Goal: Task Accomplishment & Management: Manage account settings

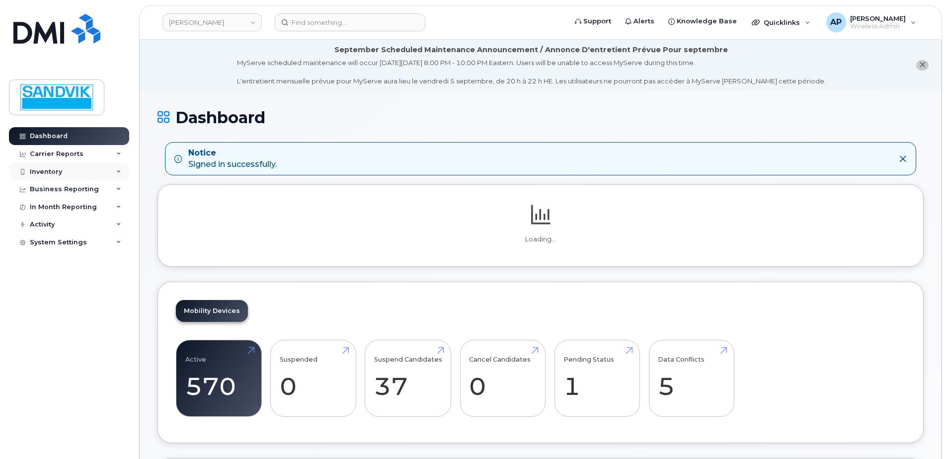
click at [61, 174] on div "Inventory" at bounding box center [46, 172] width 32 height 8
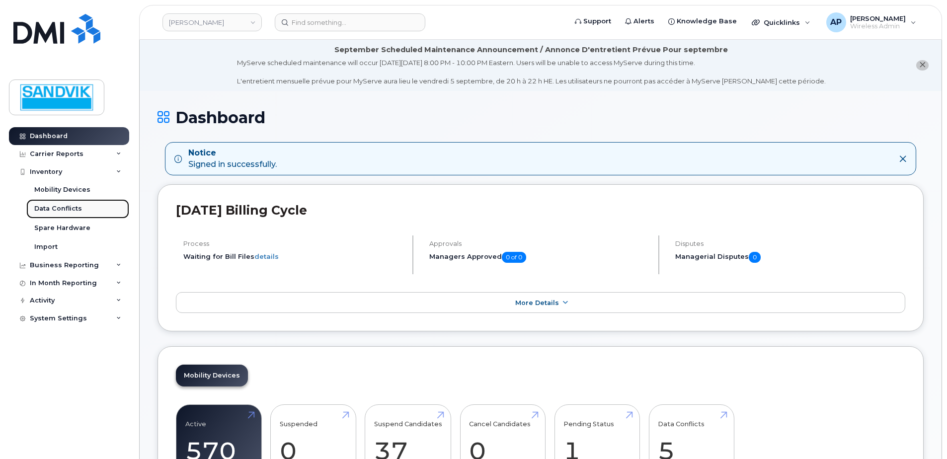
click at [74, 210] on div "Data Conflicts" at bounding box center [58, 208] width 48 height 9
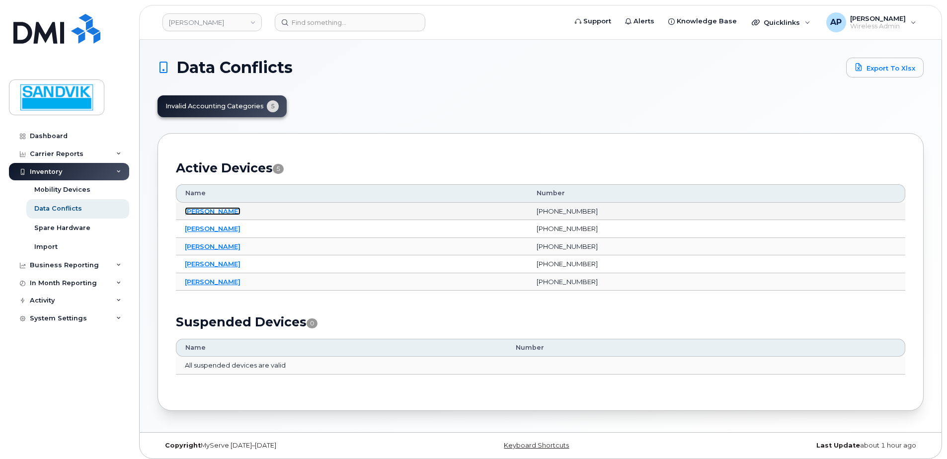
click at [209, 210] on link "[PERSON_NAME]" at bounding box center [213, 211] width 56 height 8
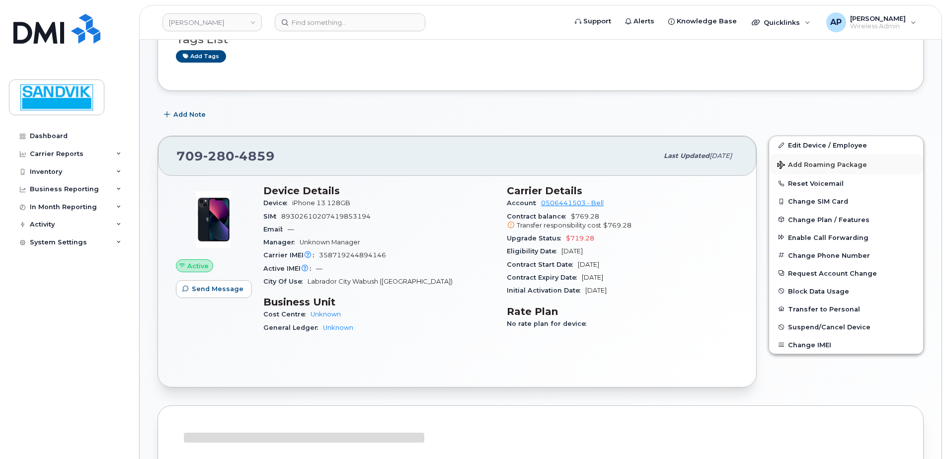
scroll to position [149, 0]
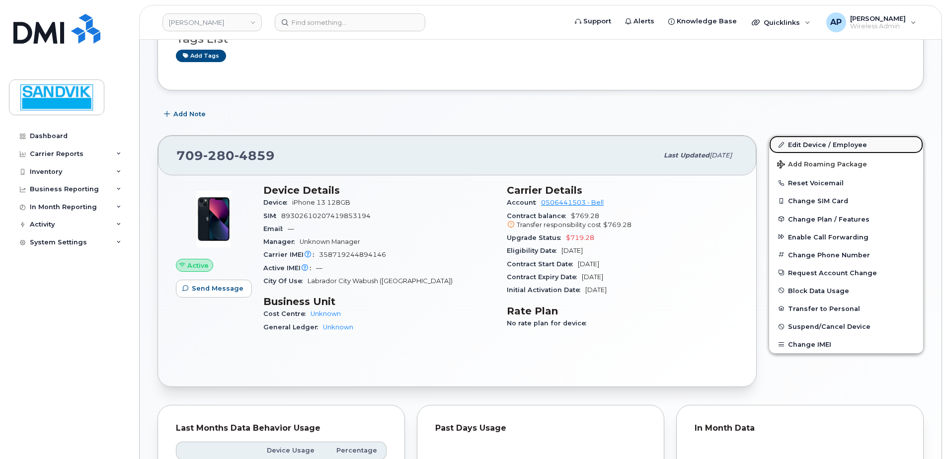
click at [815, 142] on link "Edit Device / Employee" at bounding box center [846, 145] width 154 height 18
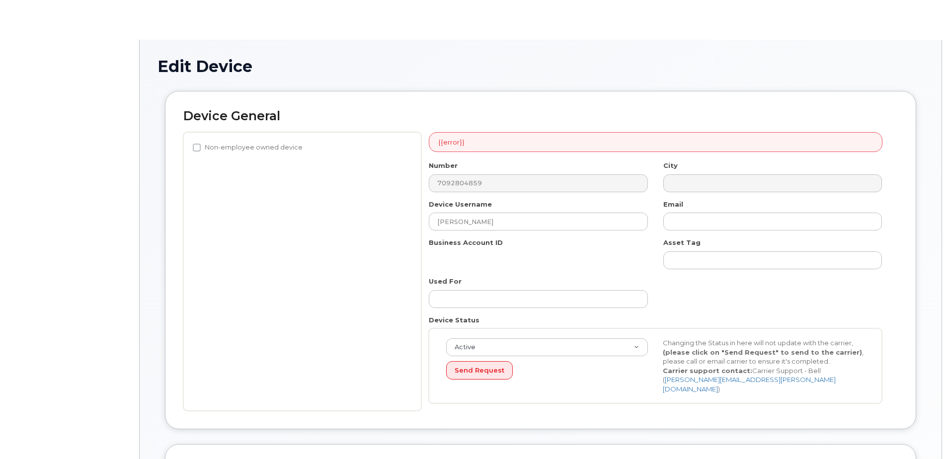
select select "582079"
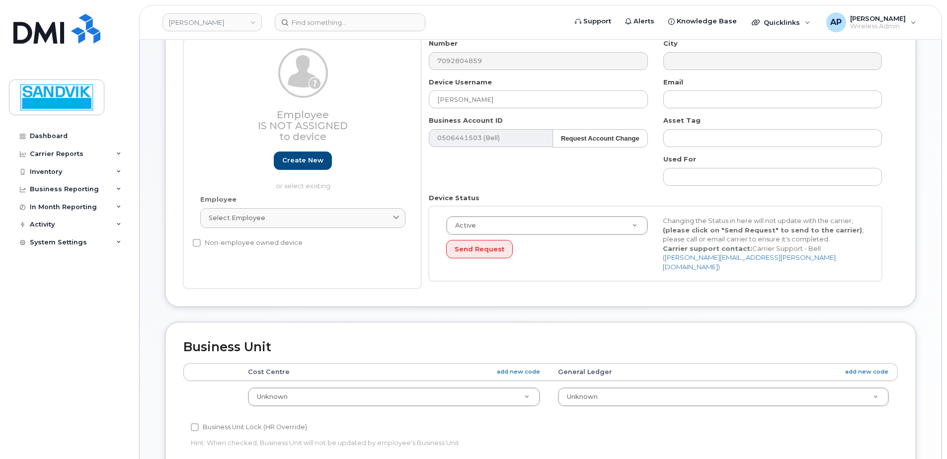
scroll to position [149, 0]
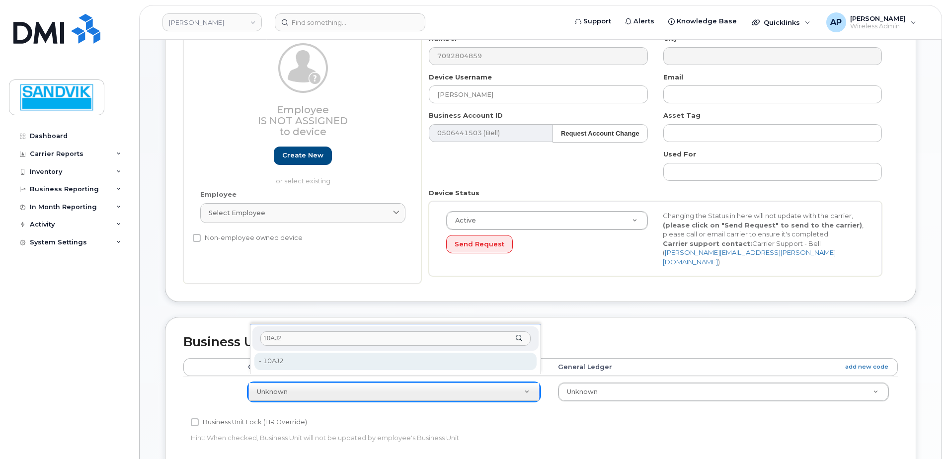
type input "10AJ2"
drag, startPoint x: 305, startPoint y: 354, endPoint x: 310, endPoint y: 355, distance: 5.1
type input "4603135"
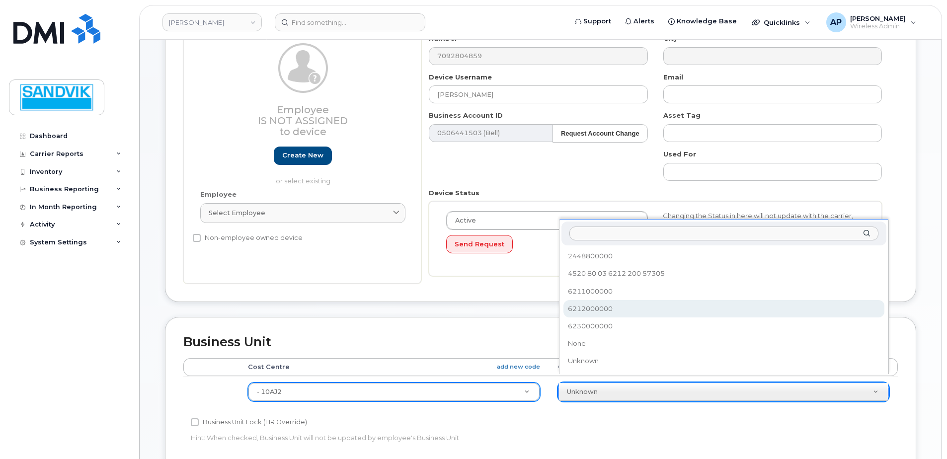
select select "582100"
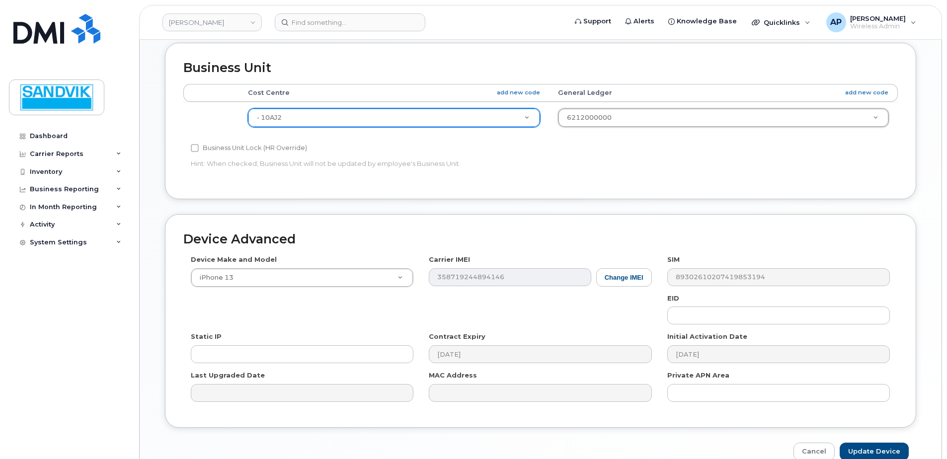
scroll to position [447, 0]
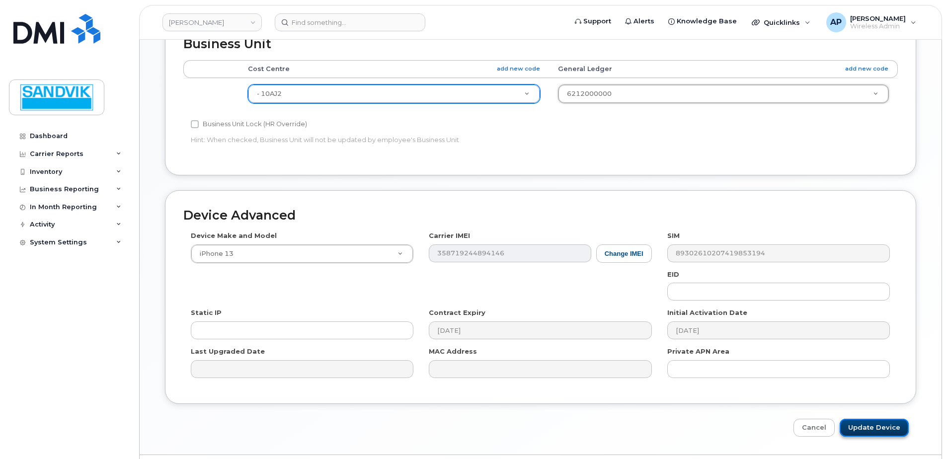
click at [875, 423] on input "Update Device" at bounding box center [873, 428] width 69 height 18
type input "Saving..."
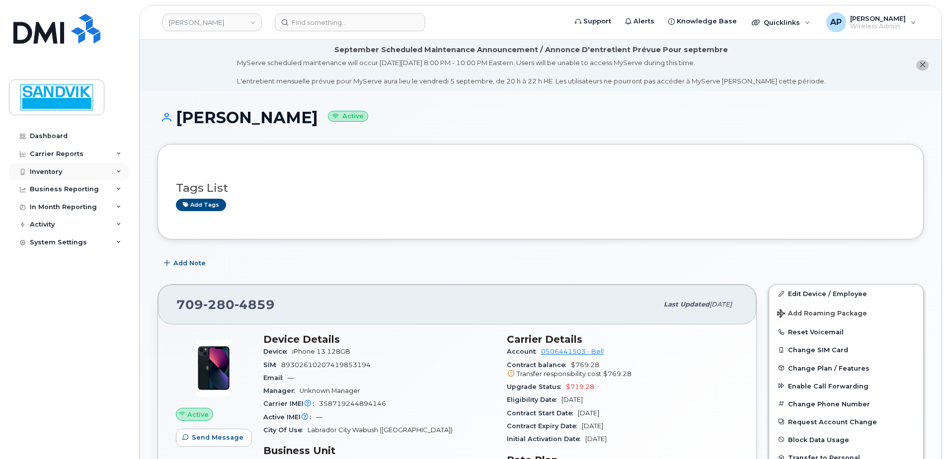
click at [54, 170] on div "Inventory" at bounding box center [46, 172] width 32 height 8
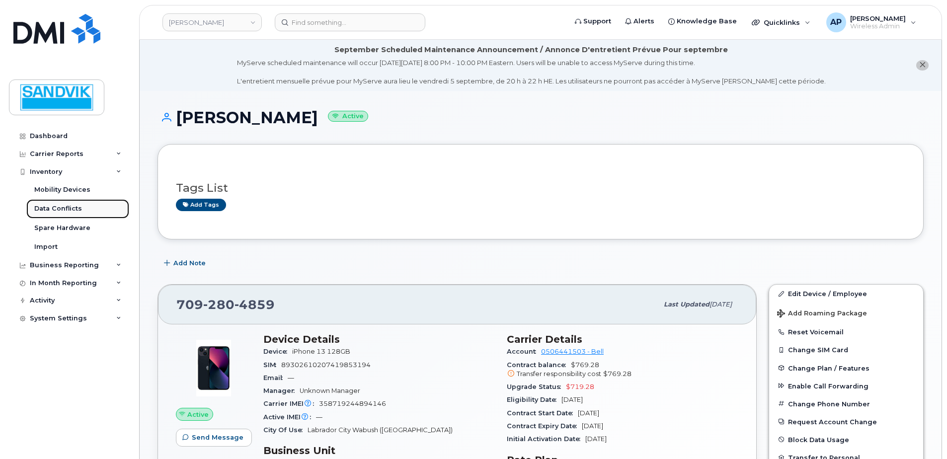
click at [70, 209] on div "Data Conflicts" at bounding box center [58, 208] width 48 height 9
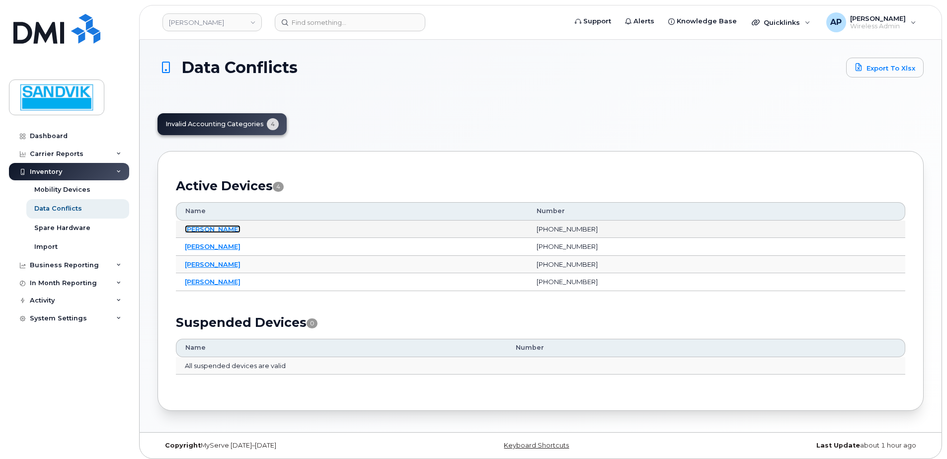
click at [217, 226] on link "Franklin Okafor" at bounding box center [213, 229] width 56 height 8
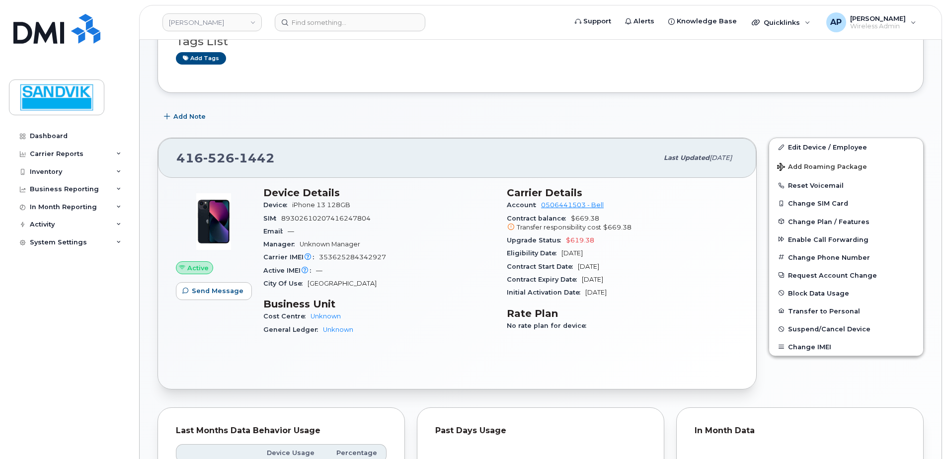
scroll to position [149, 0]
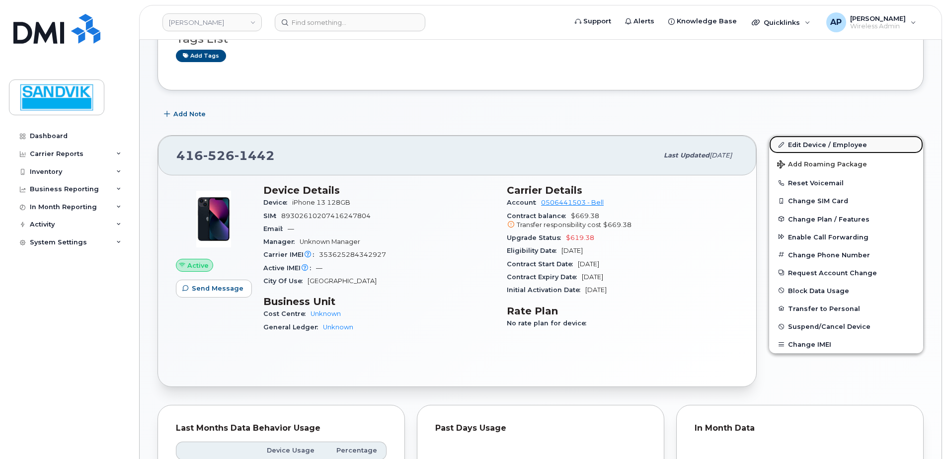
click at [809, 143] on link "Edit Device / Employee" at bounding box center [846, 145] width 154 height 18
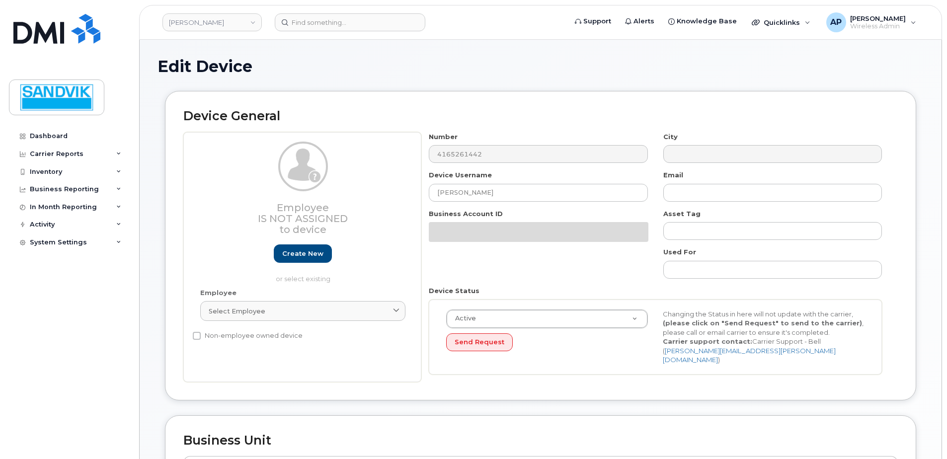
select select "582079"
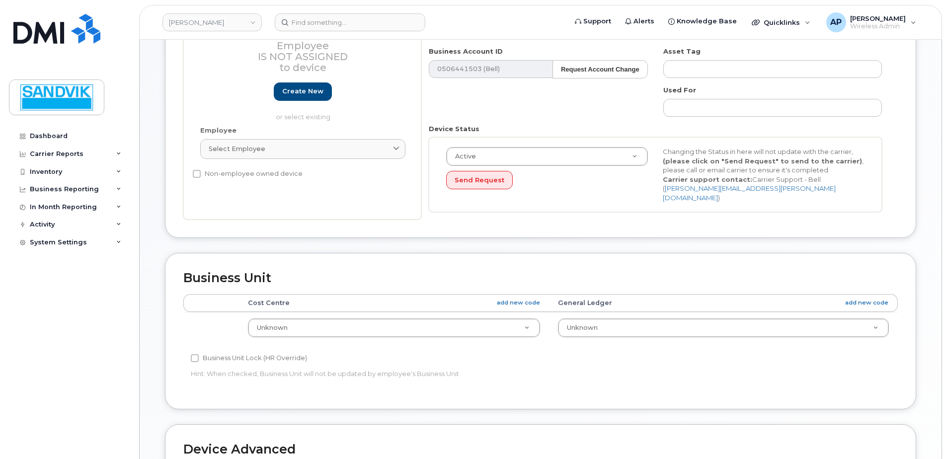
scroll to position [248, 0]
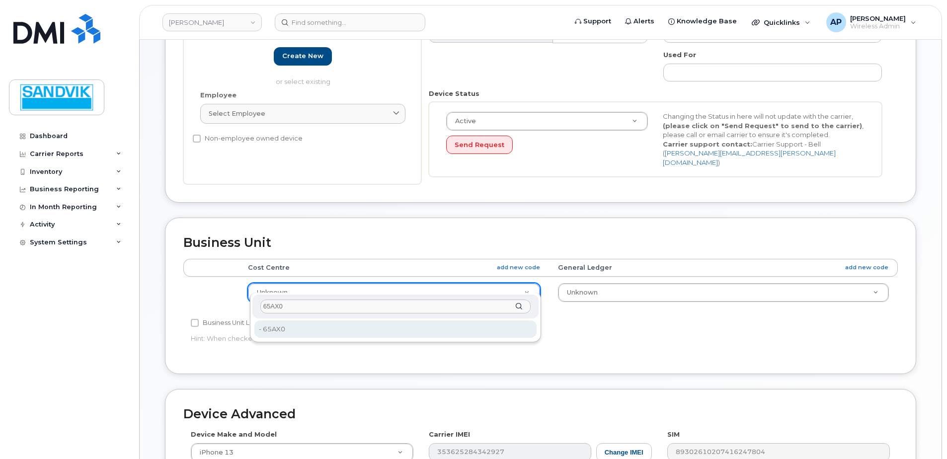
type input "65AX0"
type input "582132"
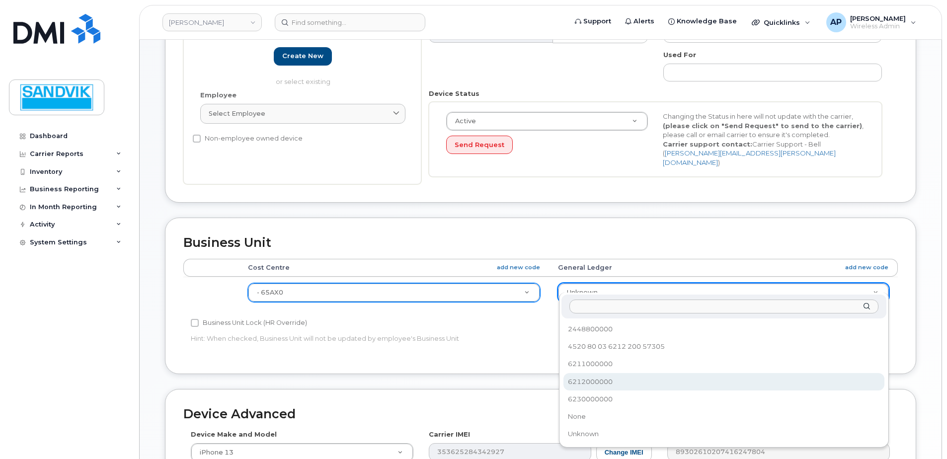
select select "582100"
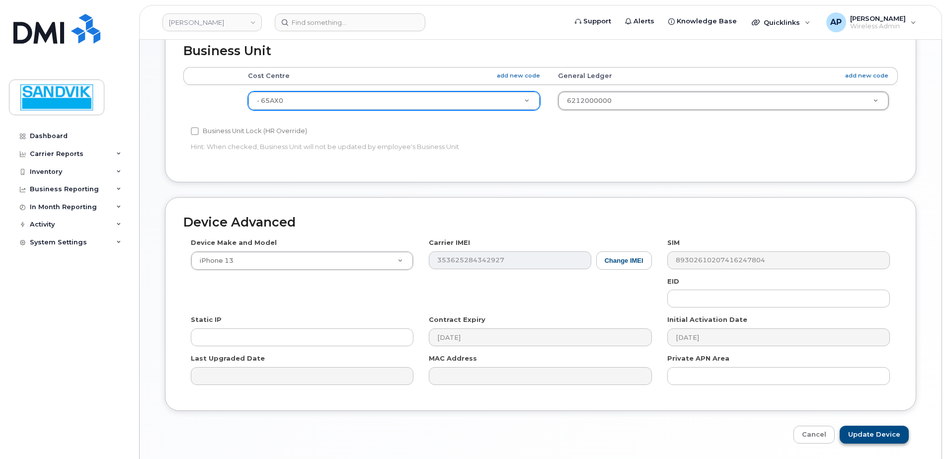
scroll to position [465, 0]
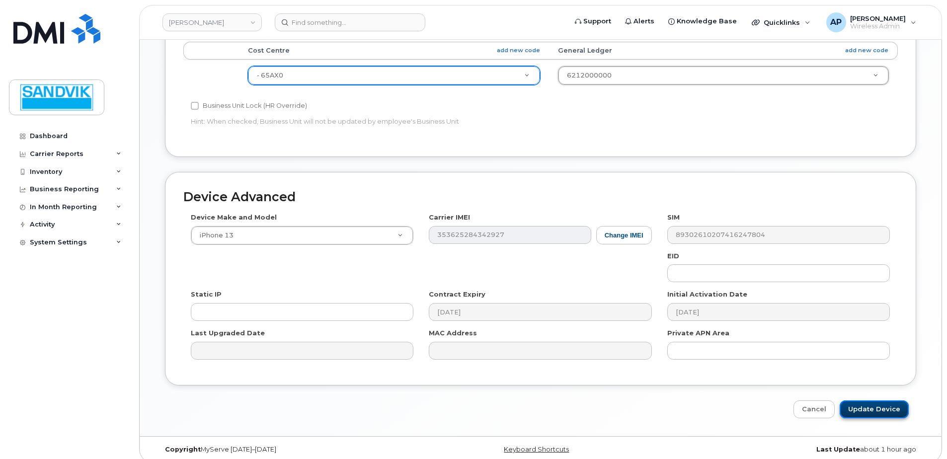
click at [887, 400] on input "Update Device" at bounding box center [873, 409] width 69 height 18
type input "Saving..."
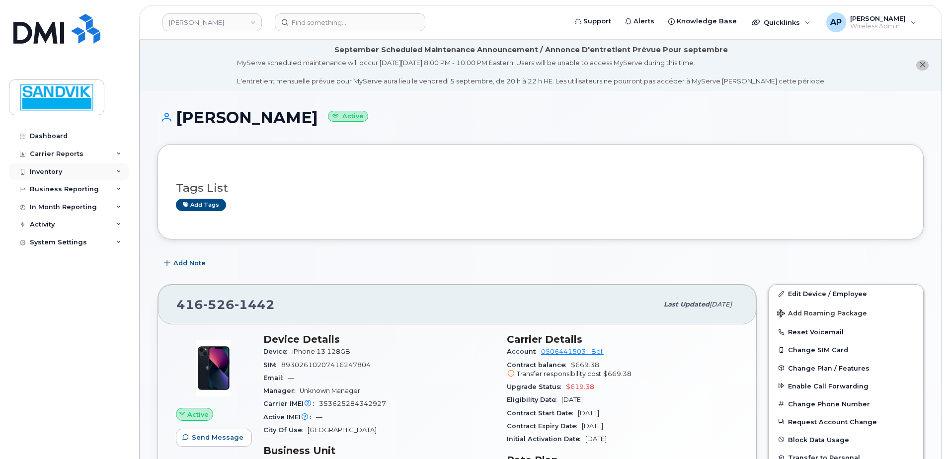
click at [44, 168] on div "Inventory" at bounding box center [46, 172] width 32 height 8
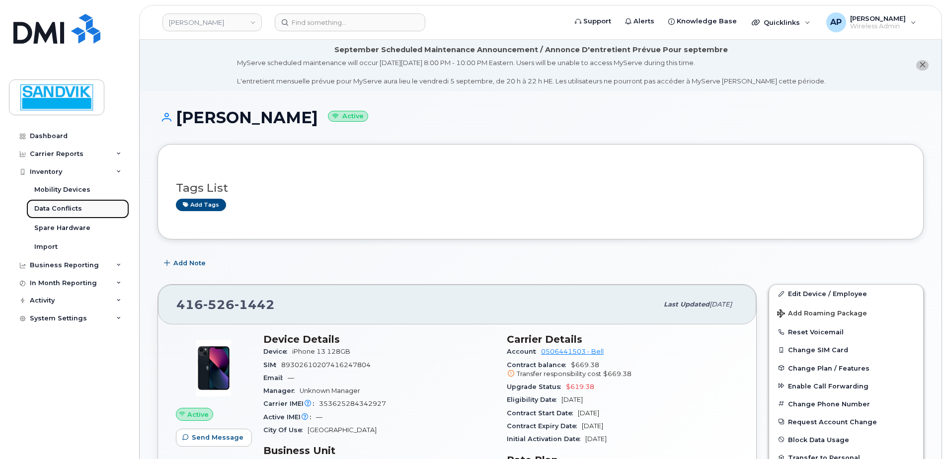
click at [75, 209] on div "Data Conflicts" at bounding box center [58, 208] width 48 height 9
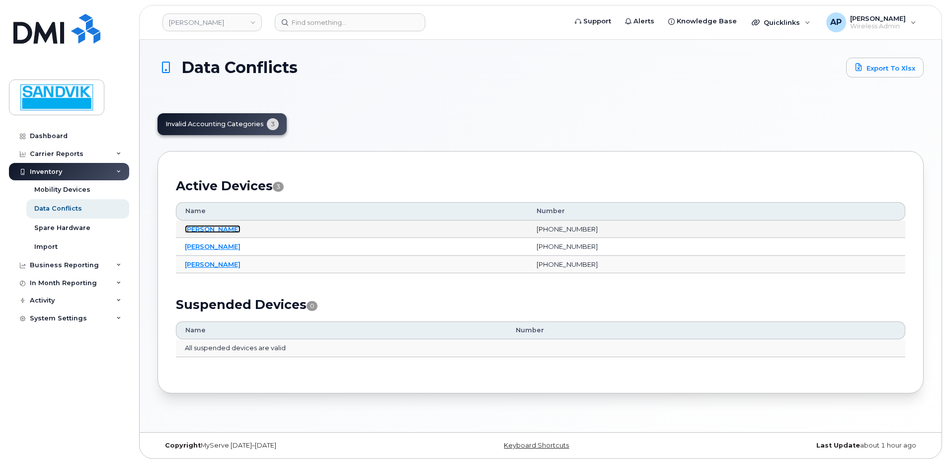
click at [202, 227] on link "[PERSON_NAME]" at bounding box center [213, 229] width 56 height 8
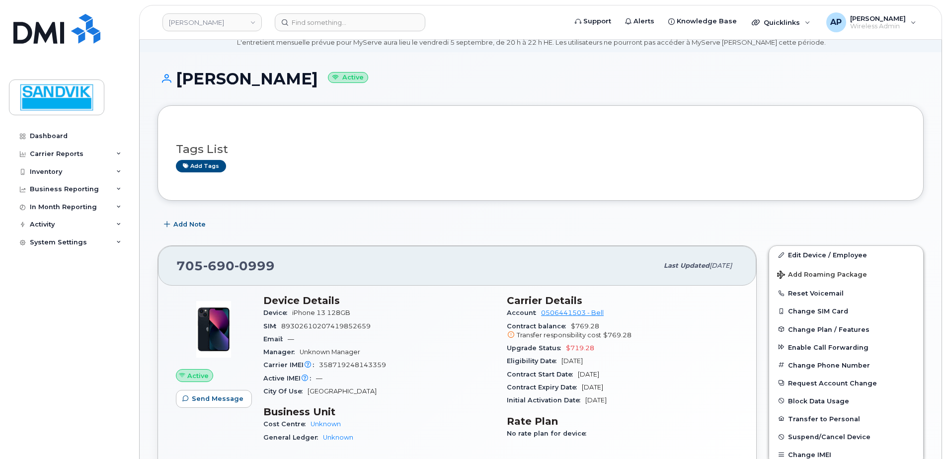
scroll to position [50, 0]
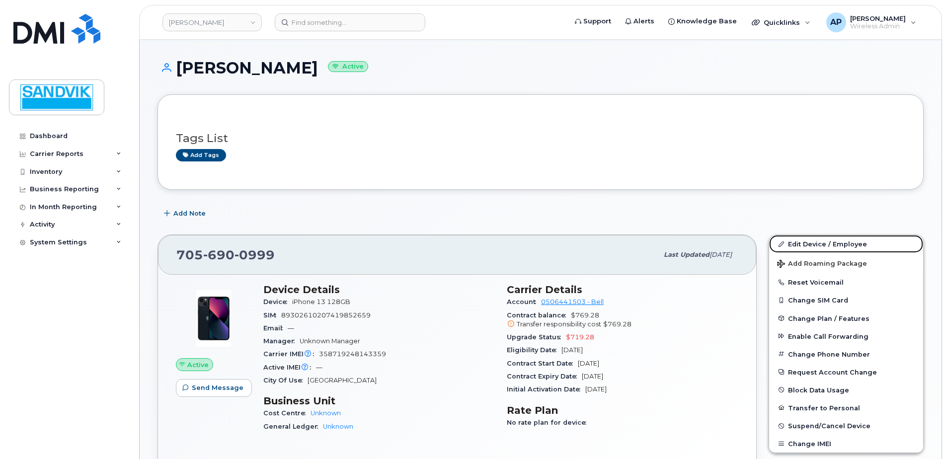
drag, startPoint x: 812, startPoint y: 242, endPoint x: 655, endPoint y: 260, distance: 158.0
click at [812, 242] on link "Edit Device / Employee" at bounding box center [846, 244] width 154 height 18
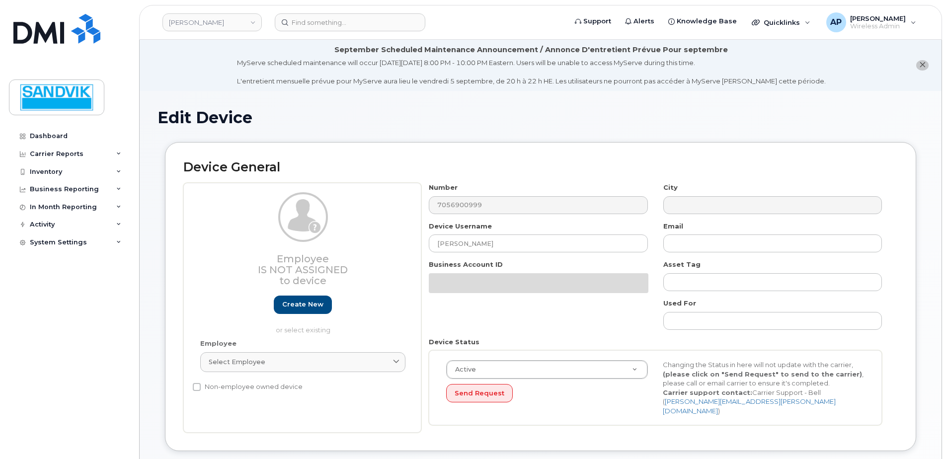
select select "582079"
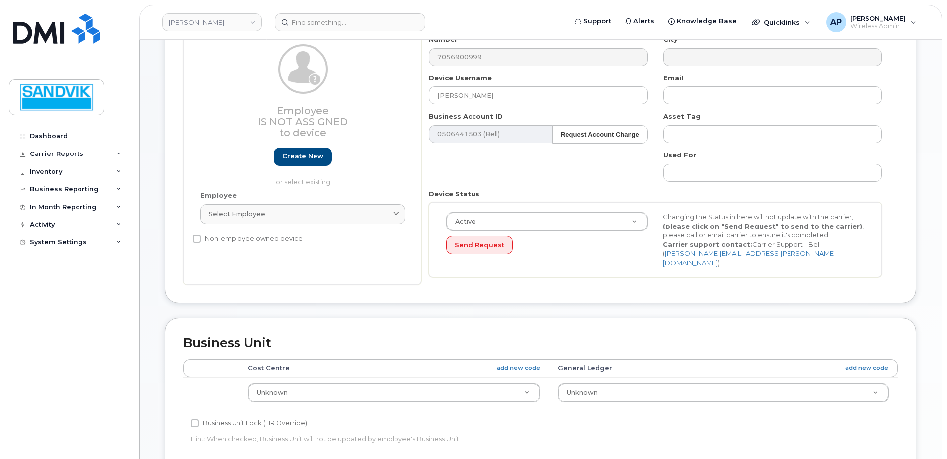
scroll to position [149, 0]
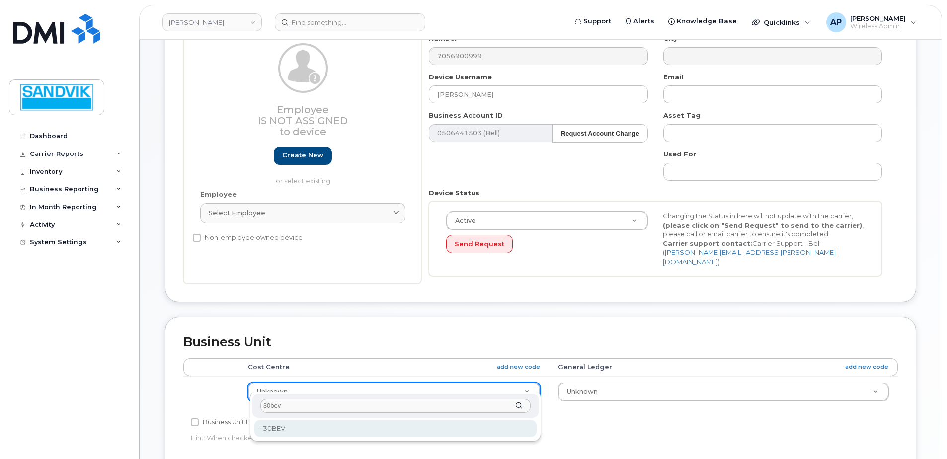
type input "30bev"
type input "4694450"
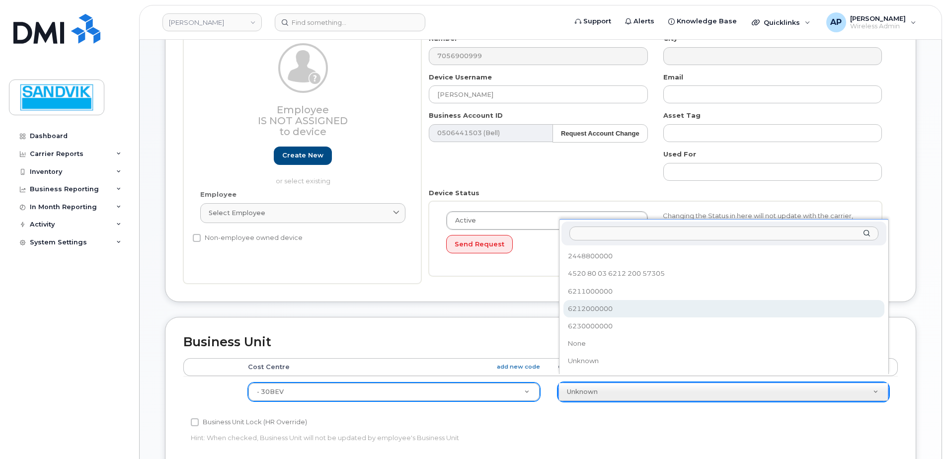
select select "582100"
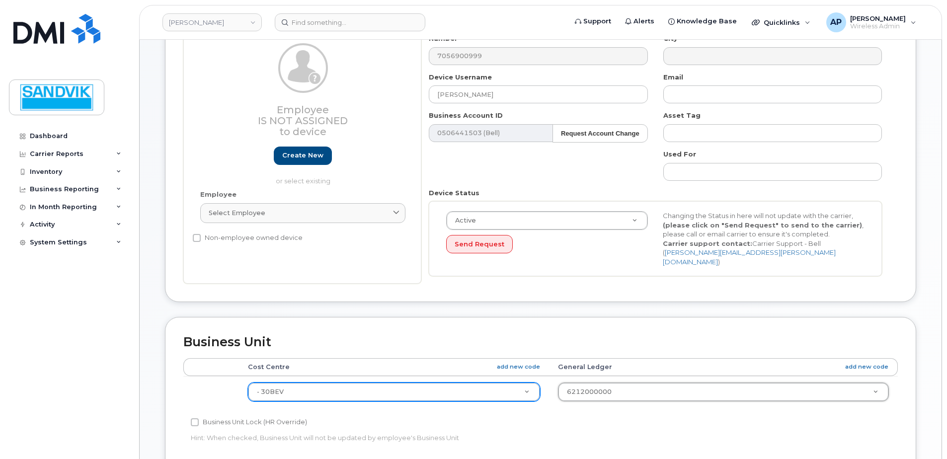
click at [646, 401] on div "Cost Centre add new code General Ledger add new code - 30BEV 4694450 6212000000…" at bounding box center [540, 387] width 714 height 58
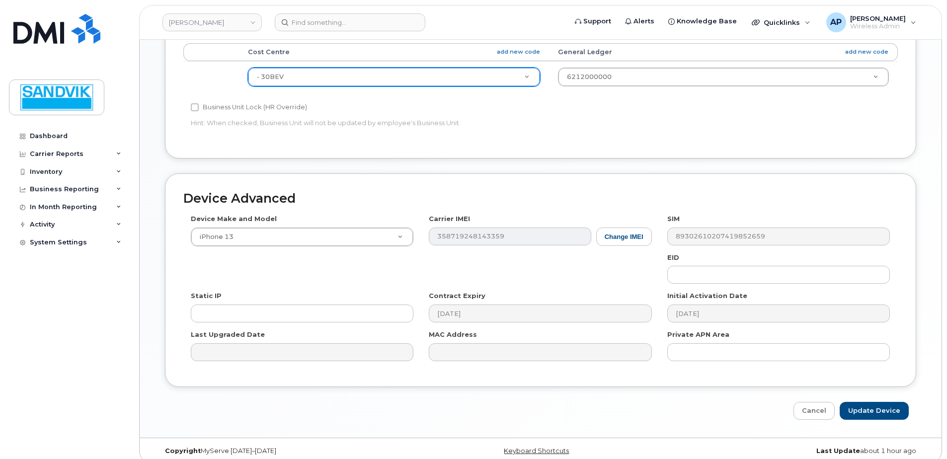
scroll to position [465, 0]
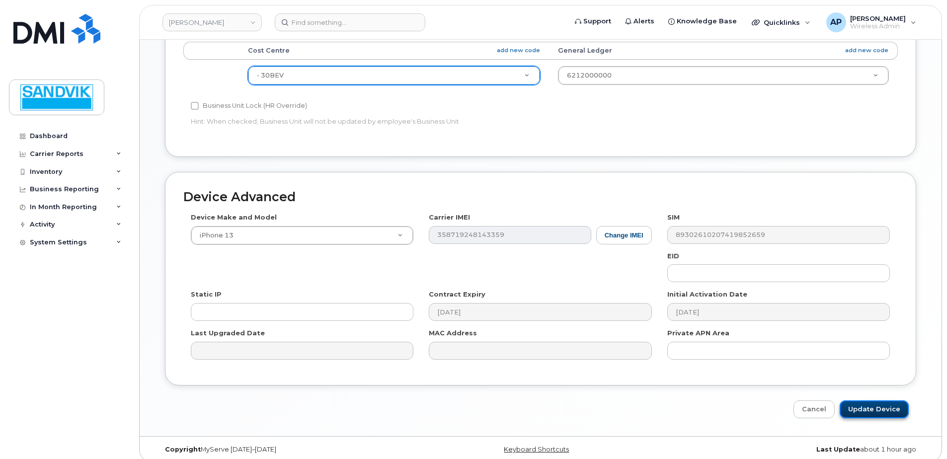
click at [862, 403] on input "Update Device" at bounding box center [873, 409] width 69 height 18
type input "Saving..."
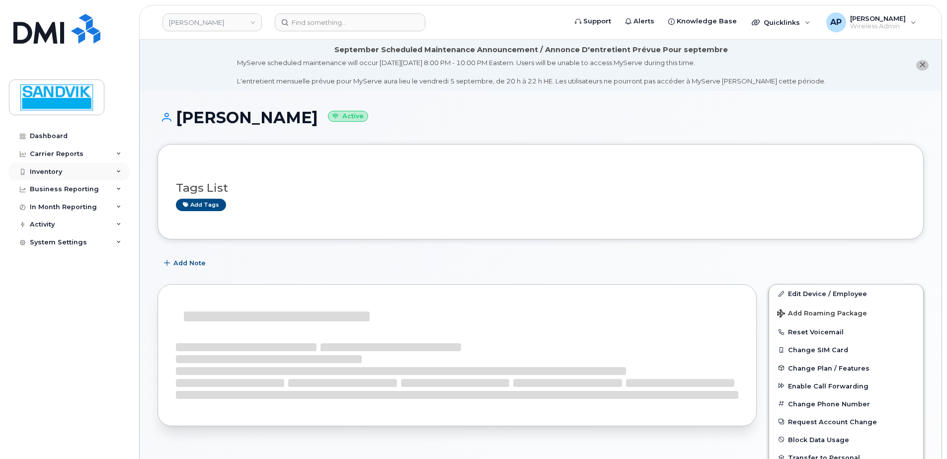
click at [52, 165] on div "Inventory" at bounding box center [69, 172] width 120 height 18
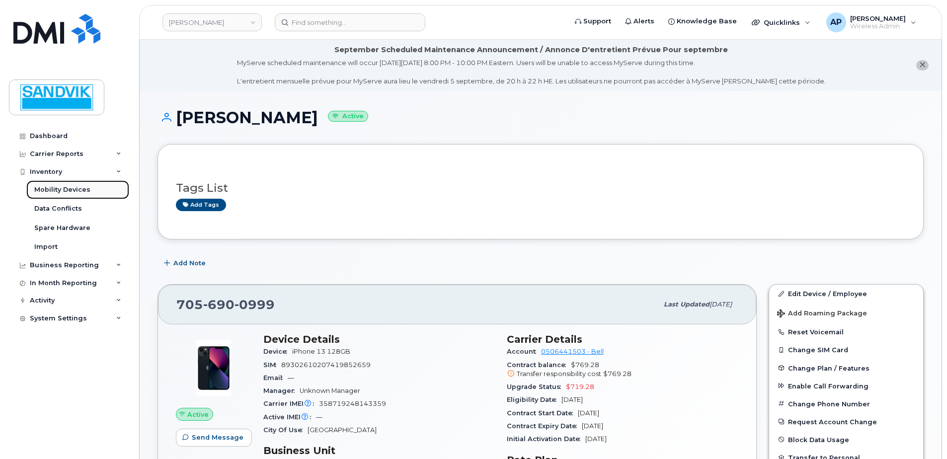
click at [59, 188] on div "Mobility Devices" at bounding box center [62, 189] width 56 height 9
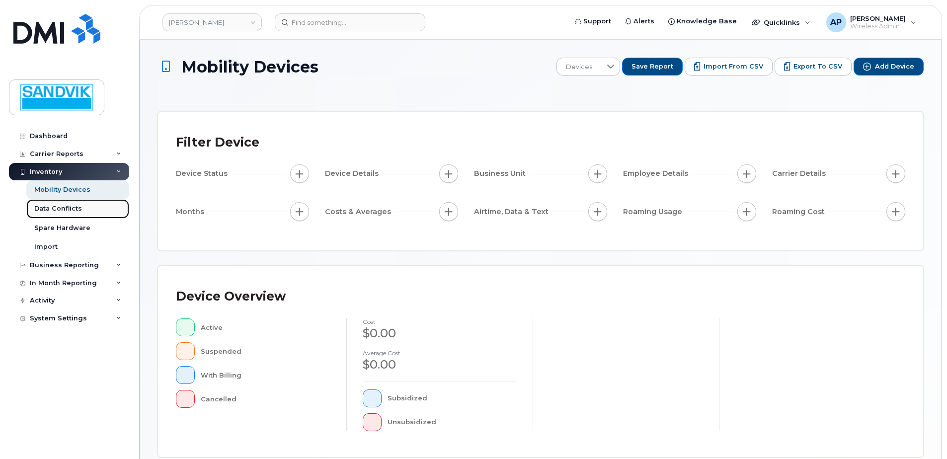
click at [59, 205] on div "Data Conflicts" at bounding box center [58, 208] width 48 height 9
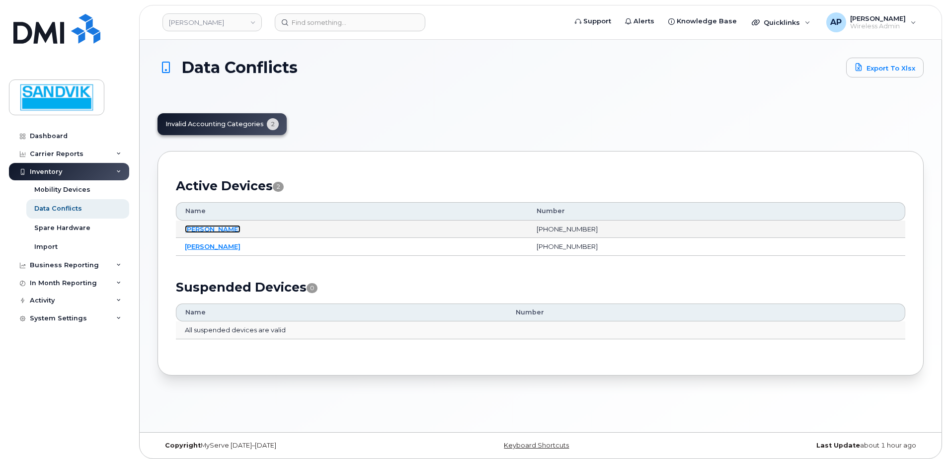
click at [209, 227] on link "[PERSON_NAME]" at bounding box center [213, 229] width 56 height 8
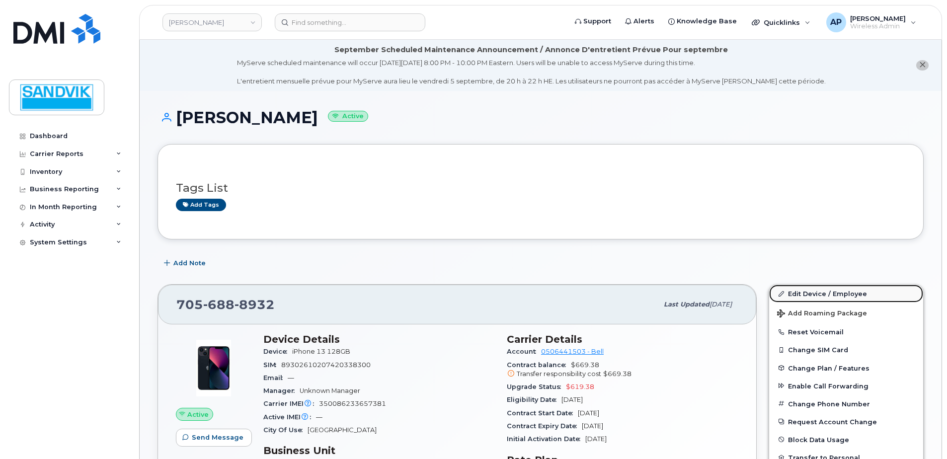
click at [824, 285] on link "Edit Device / Employee" at bounding box center [846, 294] width 154 height 18
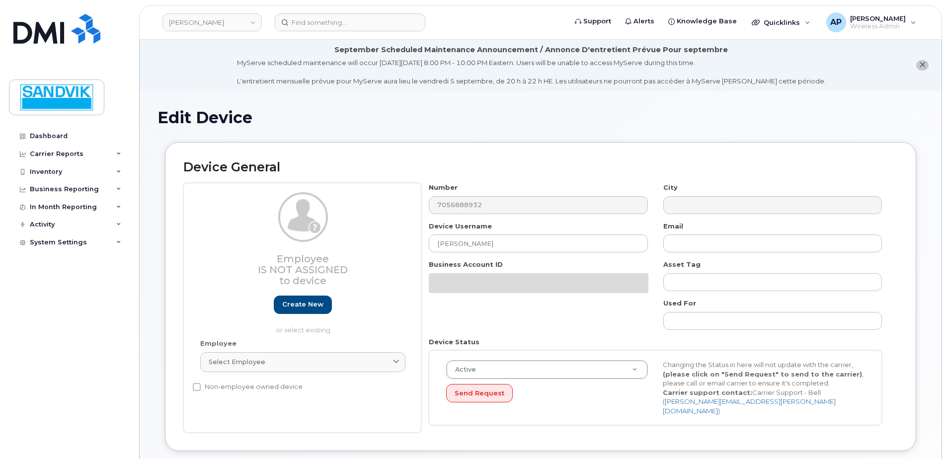
select select "582079"
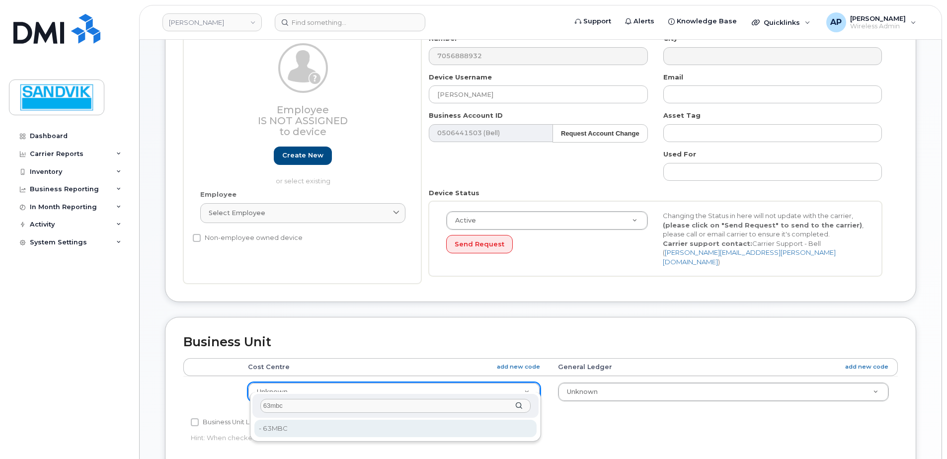
type input "63mbc"
type input "582133"
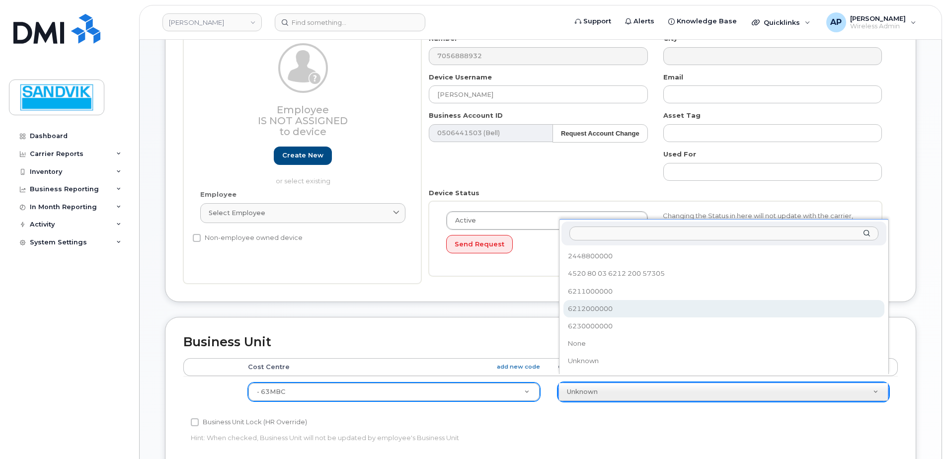
select select "582100"
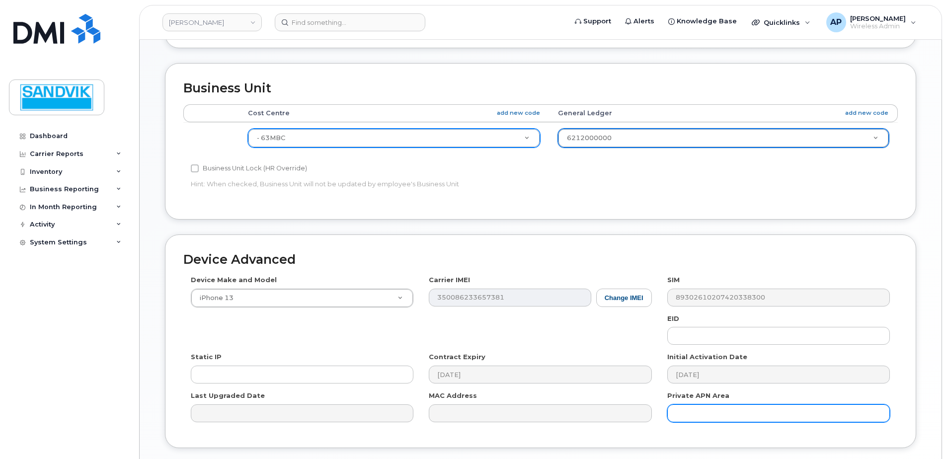
scroll to position [447, 0]
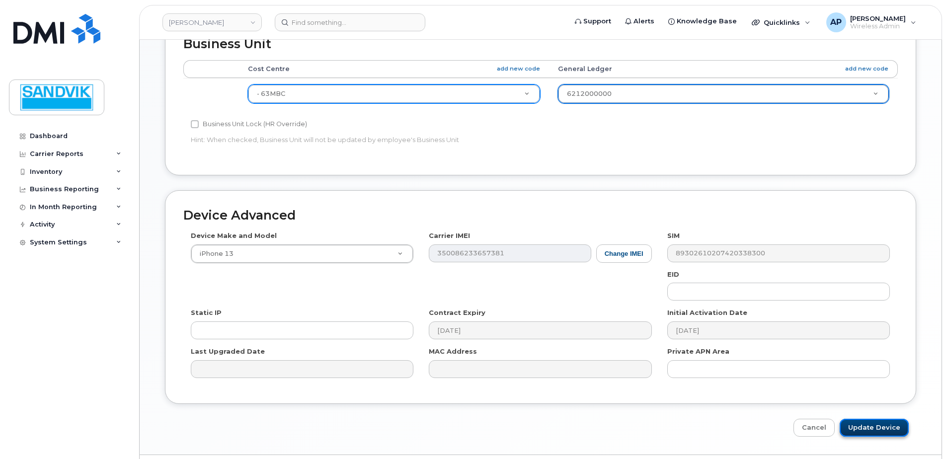
click at [865, 421] on input "Update Device" at bounding box center [873, 428] width 69 height 18
type input "Saving..."
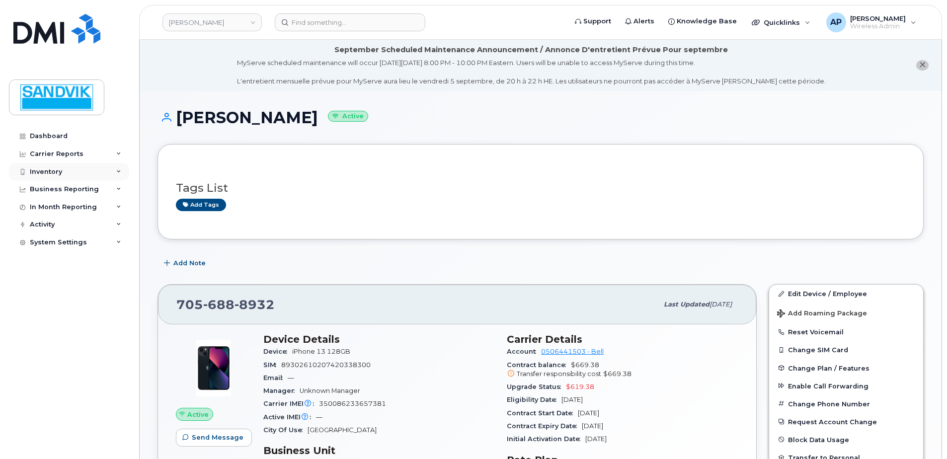
click at [61, 173] on div "Inventory" at bounding box center [46, 172] width 32 height 8
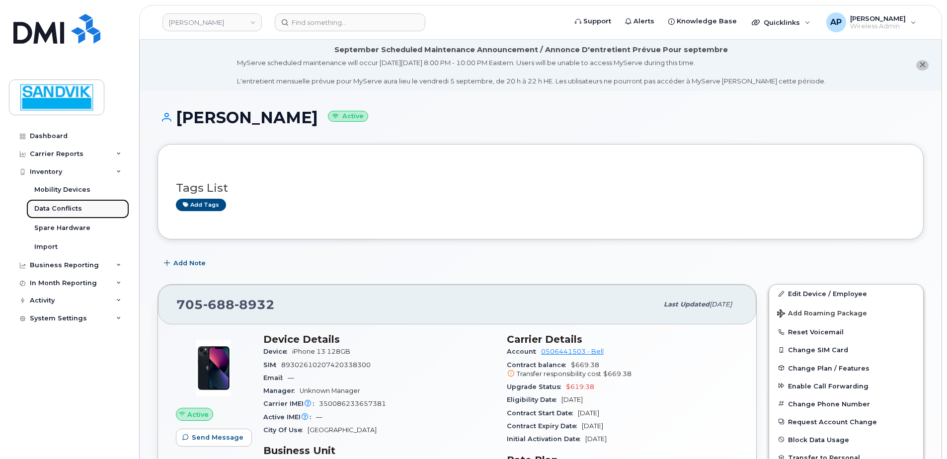
click at [79, 211] on div "Data Conflicts" at bounding box center [58, 208] width 48 height 9
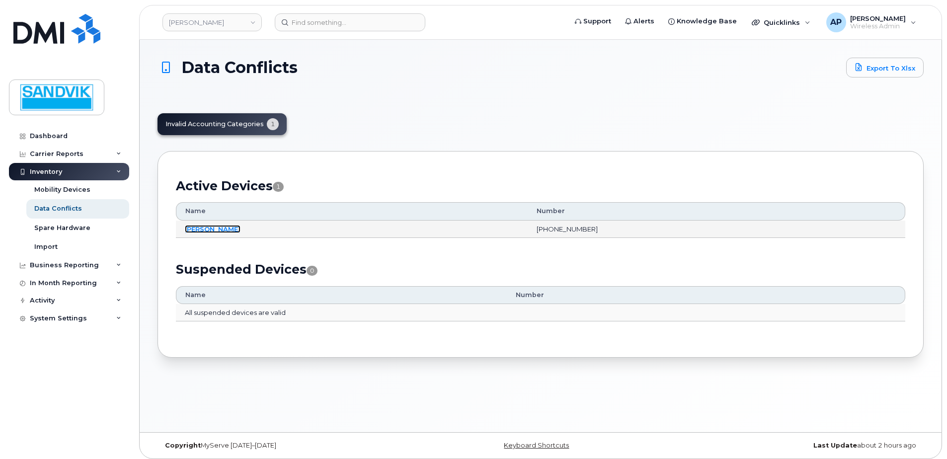
click at [201, 230] on link "[PERSON_NAME]" at bounding box center [213, 229] width 56 height 8
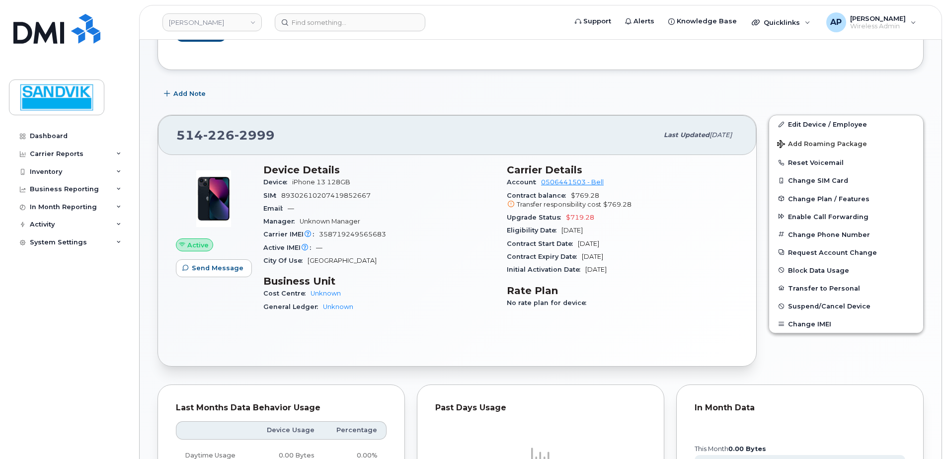
scroll to position [99, 0]
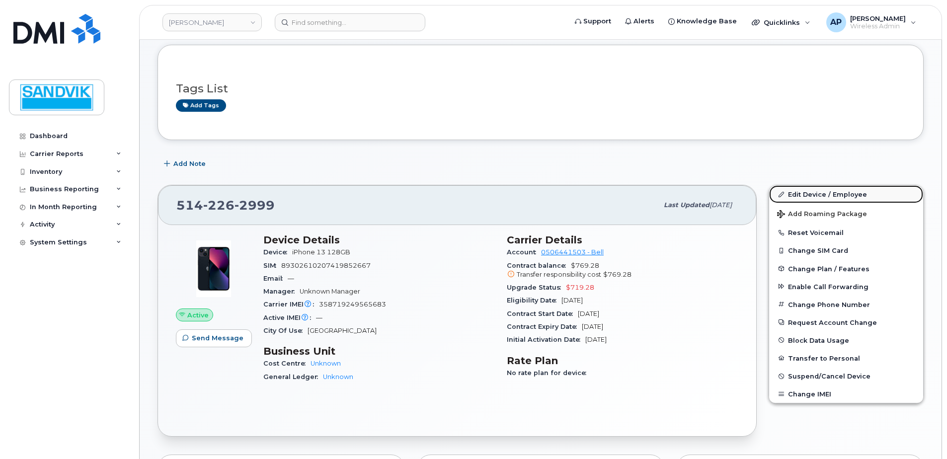
click at [807, 189] on link "Edit Device / Employee" at bounding box center [846, 194] width 154 height 18
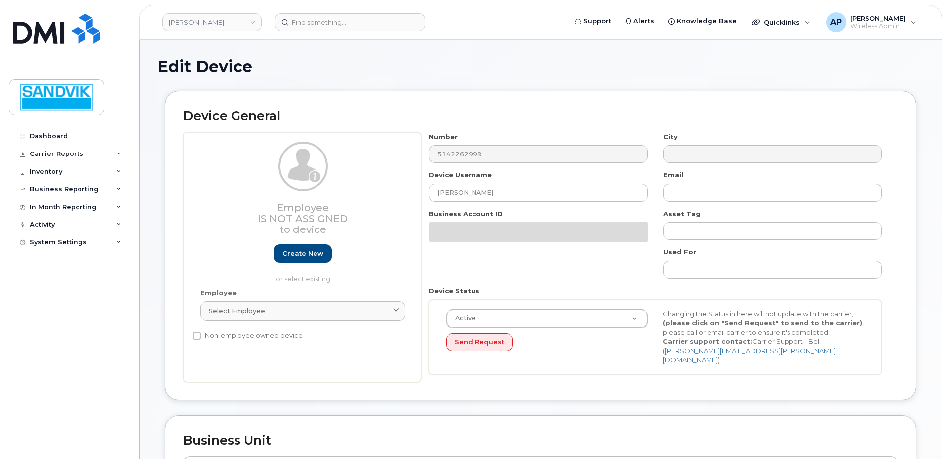
select select "582079"
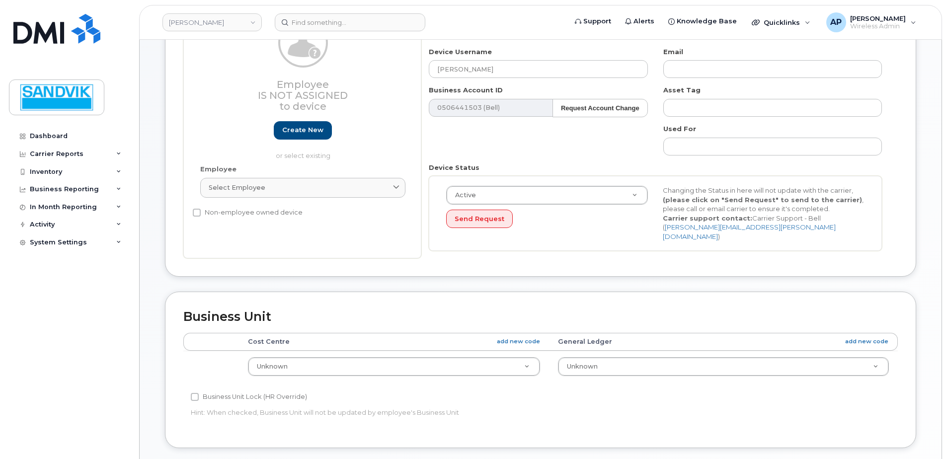
scroll to position [248, 0]
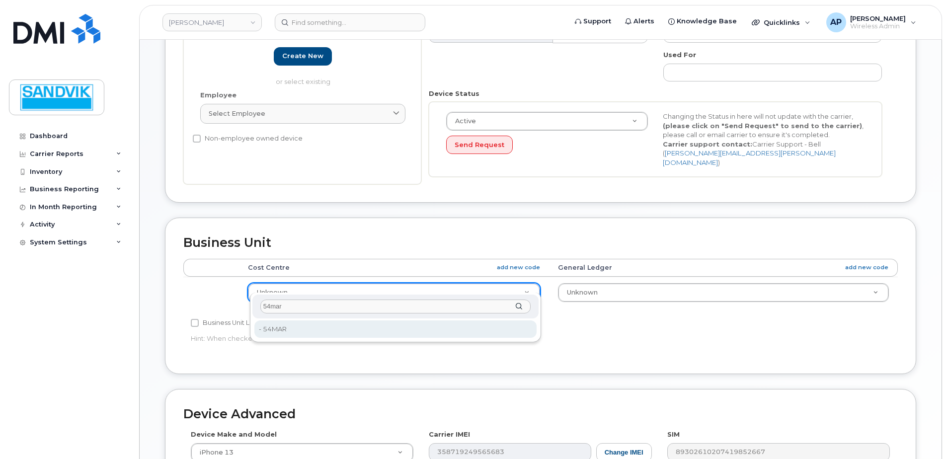
type input "54mar"
type input "4694454"
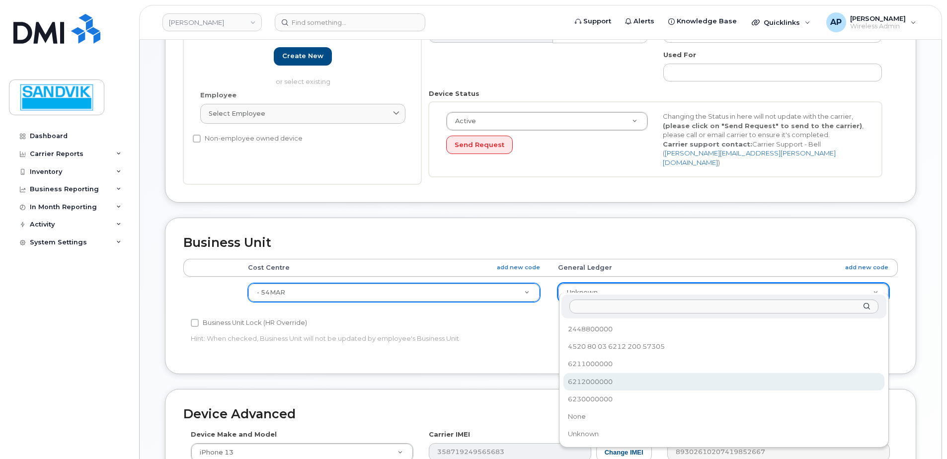
select select "582100"
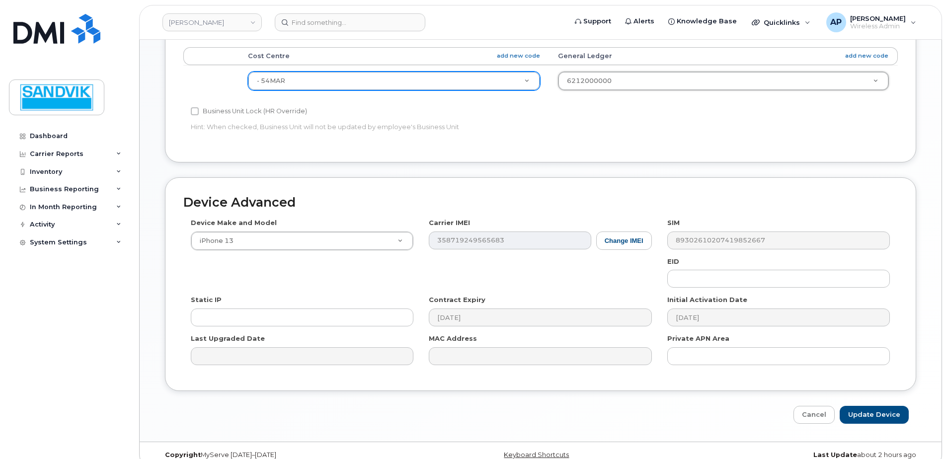
scroll to position [465, 0]
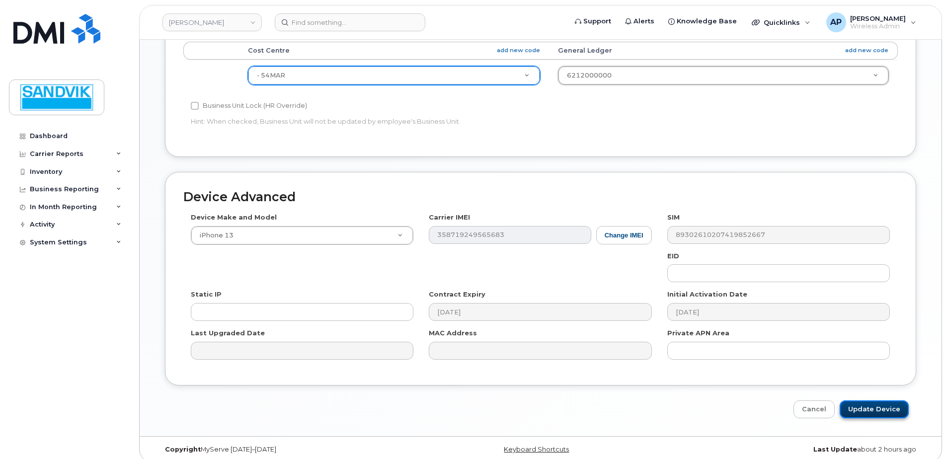
click at [856, 401] on input "Update Device" at bounding box center [873, 409] width 69 height 18
type input "Saving..."
